Goal: Find specific page/section

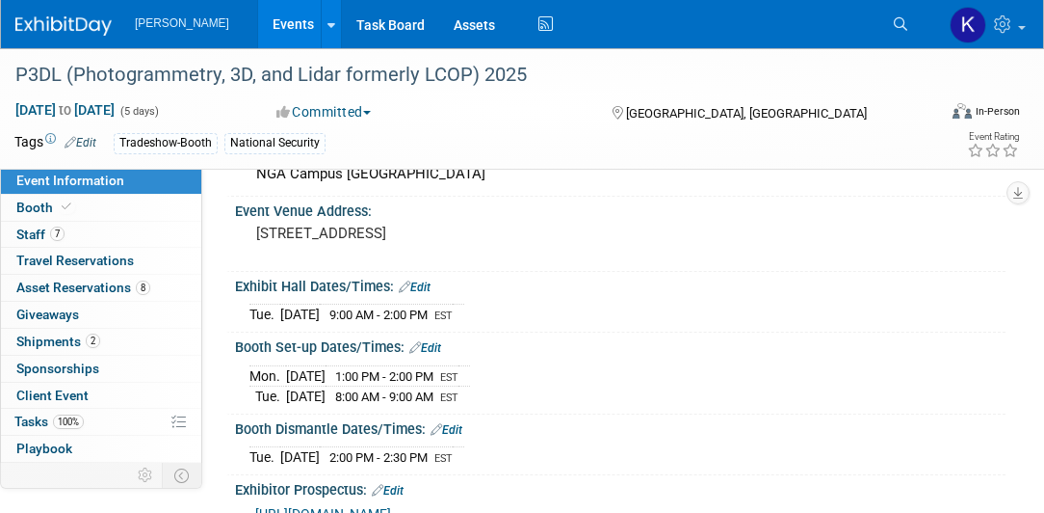
click at [60, 32] on img at bounding box center [63, 25] width 96 height 19
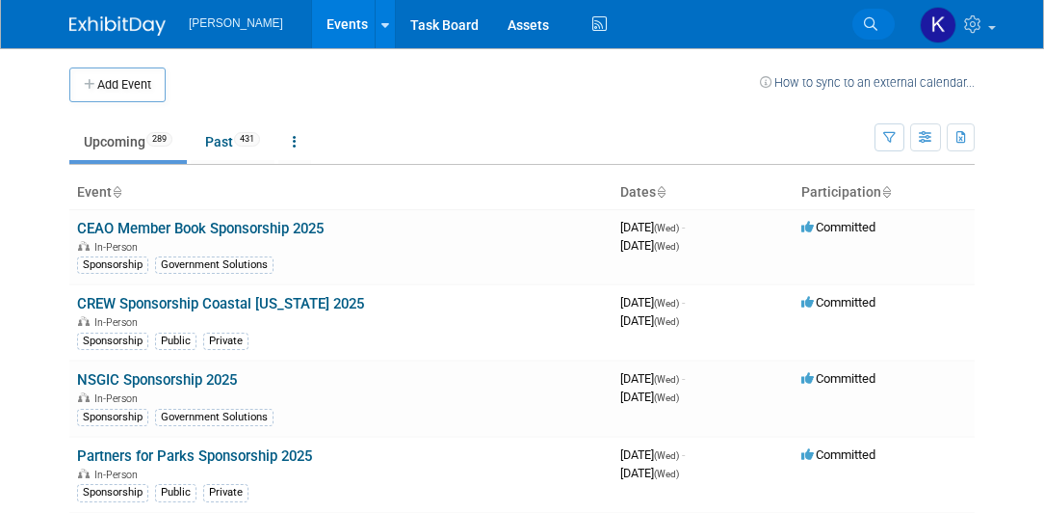
click at [867, 25] on icon at bounding box center [870, 23] width 13 height 13
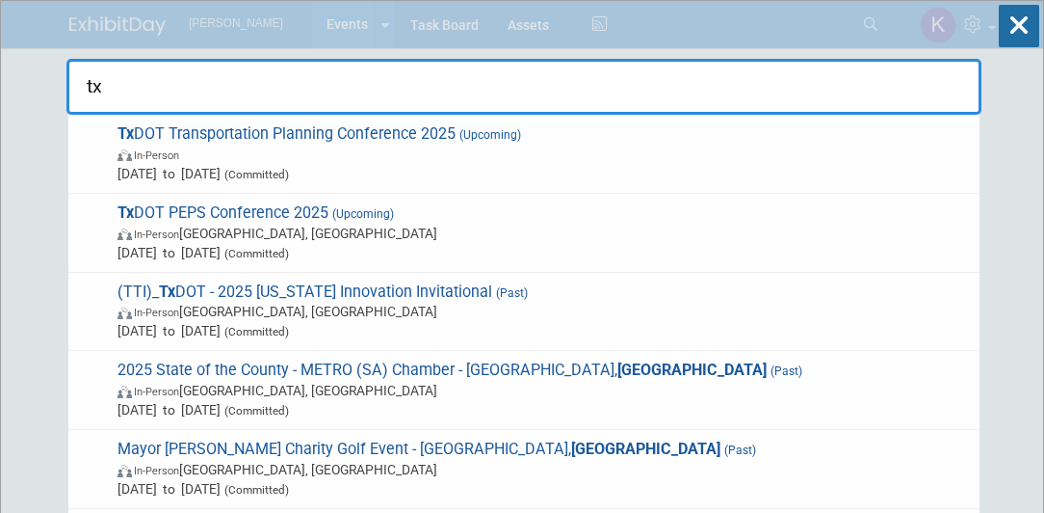
type input "t"
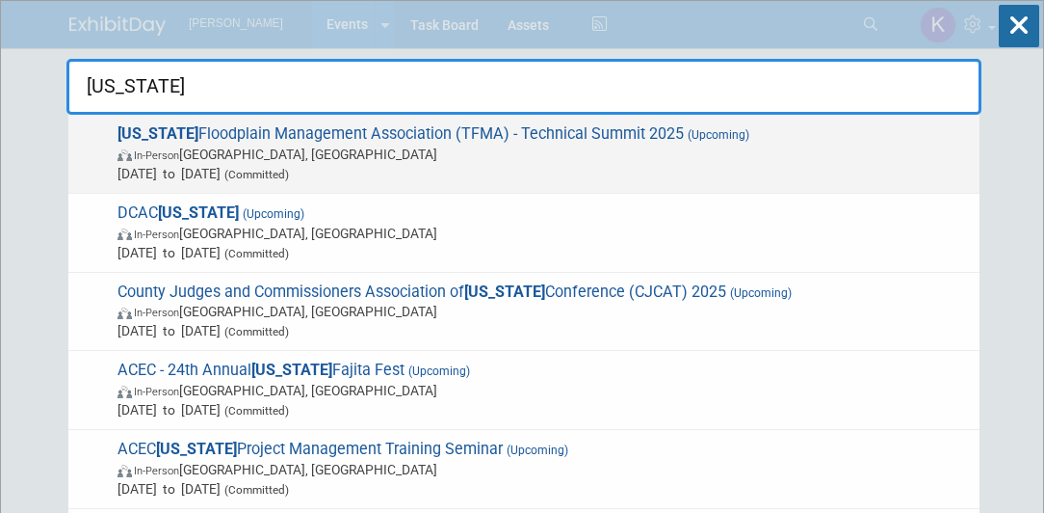
type input "texas"
click at [366, 134] on span "Texas Floodplain Management Association (TFMA) - Technical Summit 2025 (Upcomin…" at bounding box center [541, 153] width 858 height 59
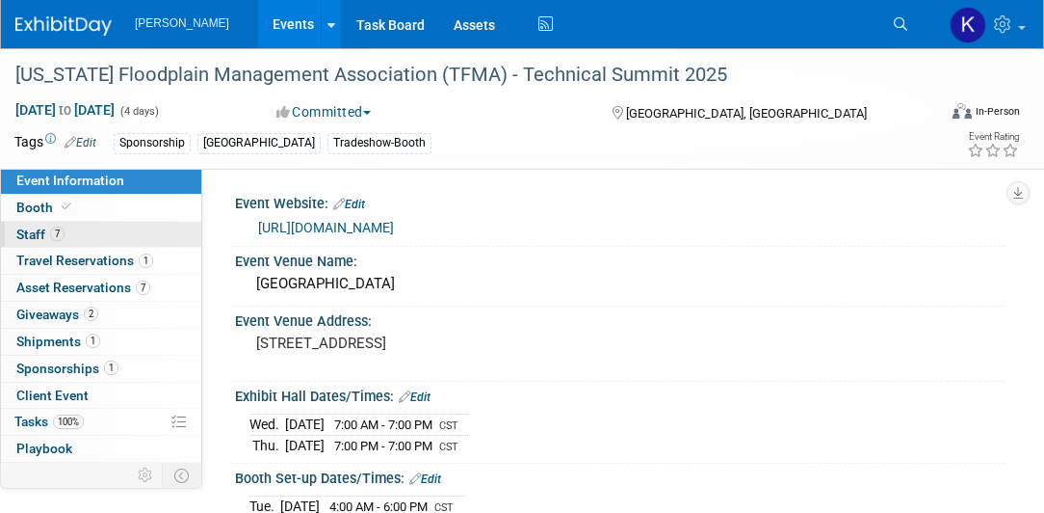
click at [16, 239] on span "Staff 7" at bounding box center [40, 233] width 48 height 15
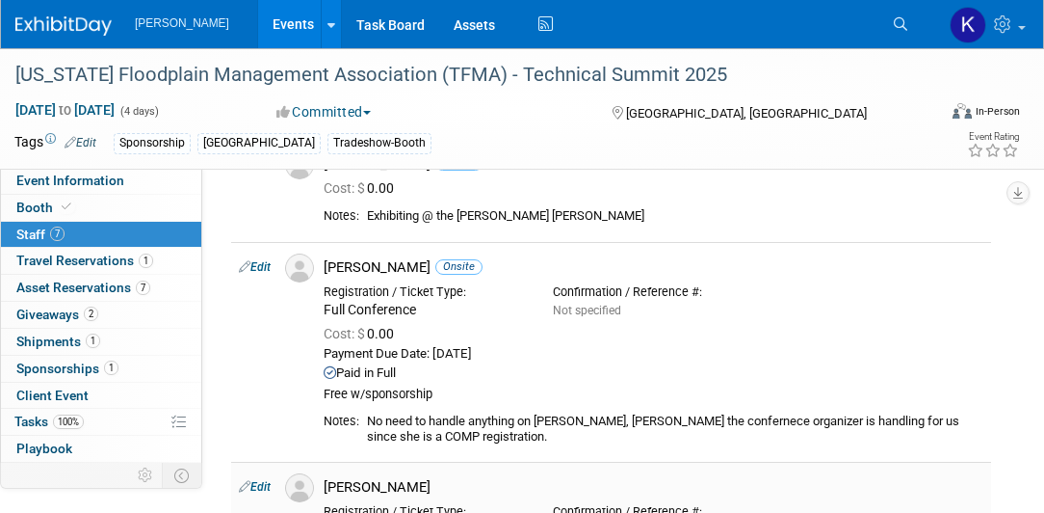
scroll to position [826, 0]
